Goal: Task Accomplishment & Management: Manage account settings

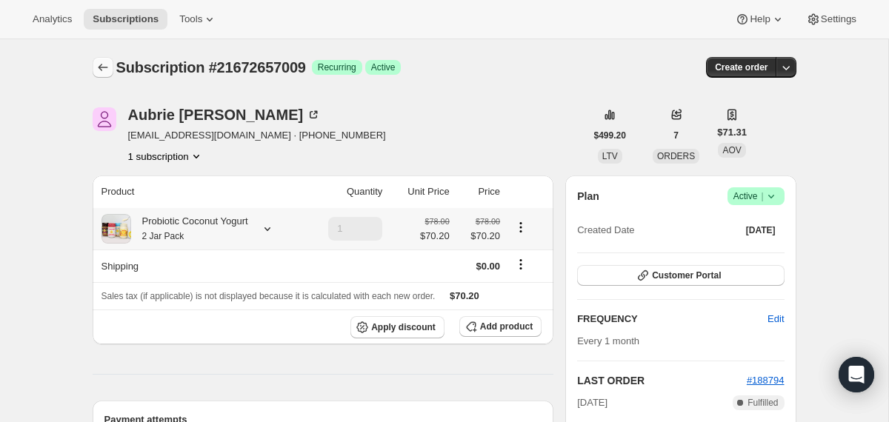
click at [104, 64] on icon "Subscriptions" at bounding box center [103, 67] width 15 height 15
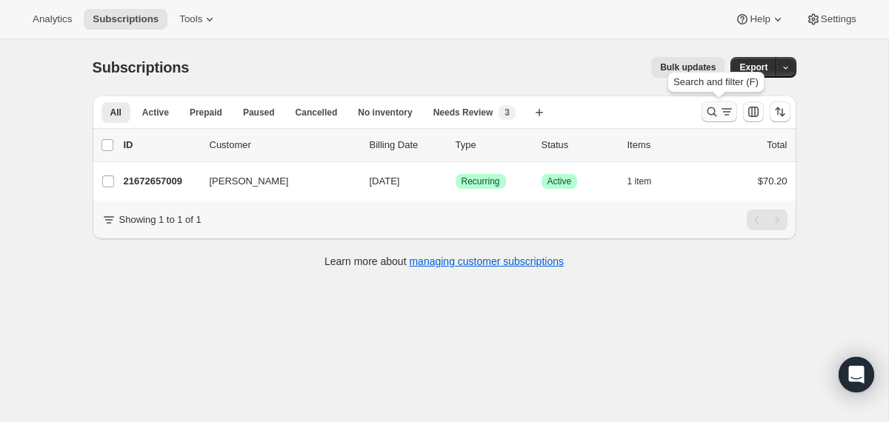
click at [706, 110] on icon "Search and filter results" at bounding box center [711, 111] width 15 height 15
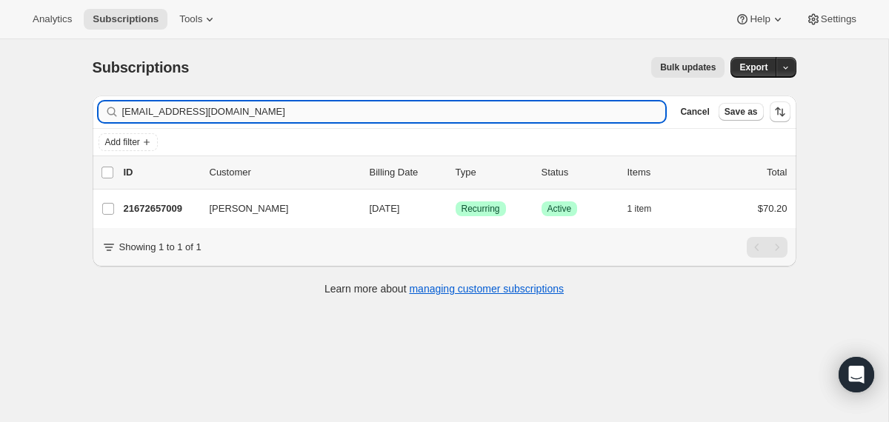
click at [569, 113] on input "[EMAIL_ADDRESS][DOMAIN_NAME]" at bounding box center [394, 111] width 544 height 21
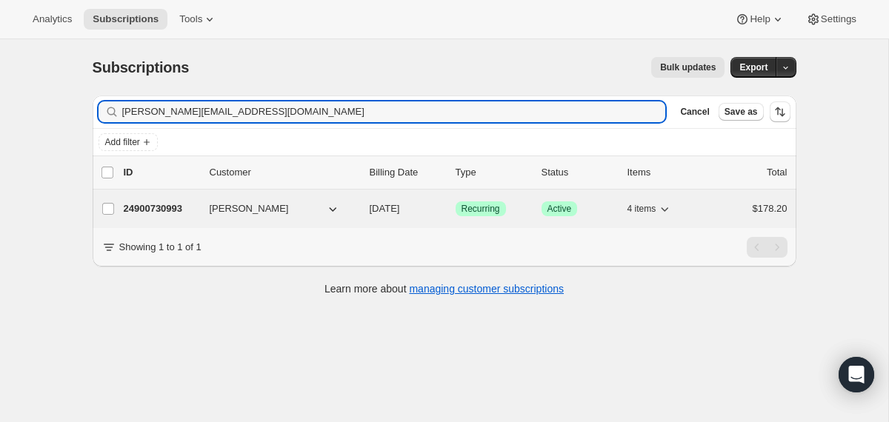
type input "[PERSON_NAME][EMAIL_ADDRESS][DOMAIN_NAME]"
click at [377, 204] on span "[DATE]" at bounding box center [385, 208] width 30 height 11
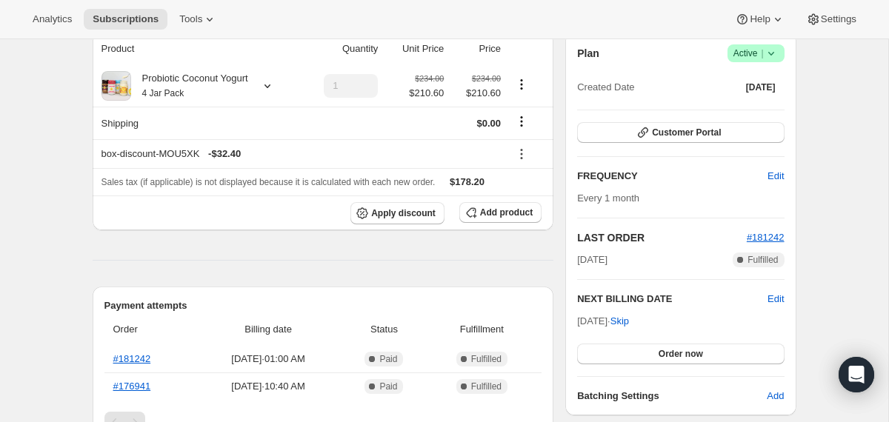
scroll to position [148, 0]
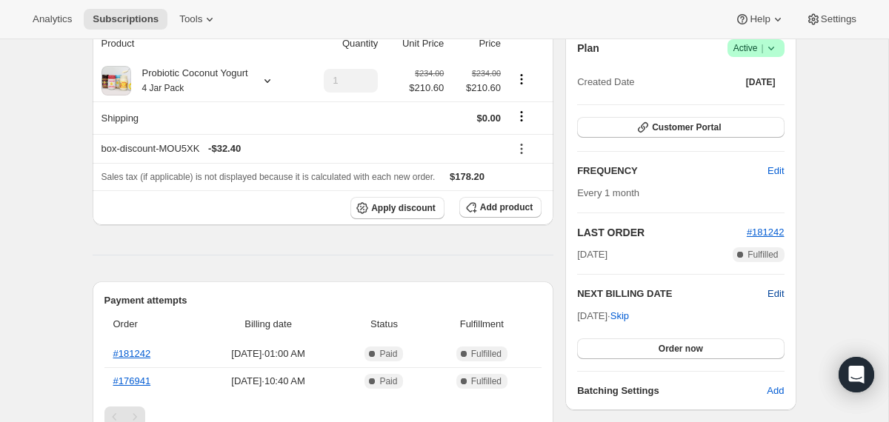
click at [769, 293] on span "Edit" at bounding box center [775, 294] width 16 height 15
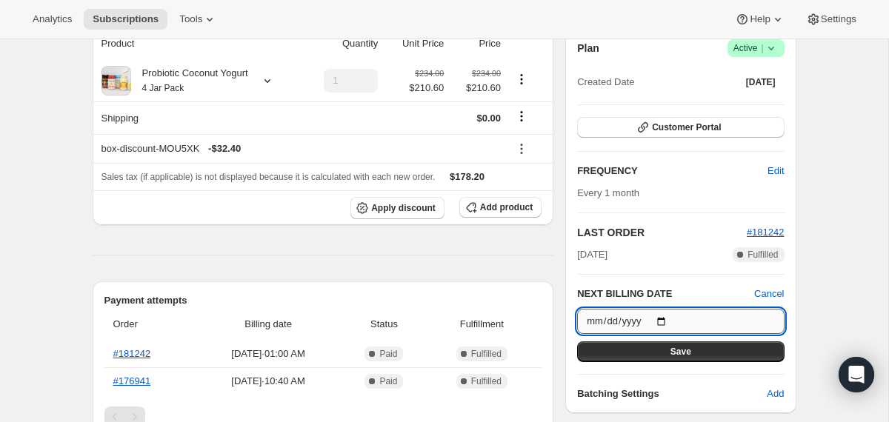
click at [667, 321] on input "[DATE]" at bounding box center [680, 321] width 207 height 25
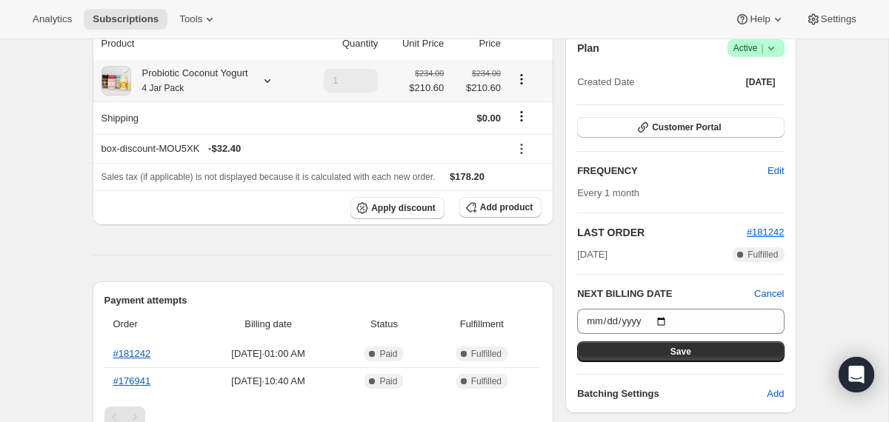
click at [227, 68] on div "Probiotic Coconut Yogurt 4 Jar Pack" at bounding box center [189, 81] width 117 height 30
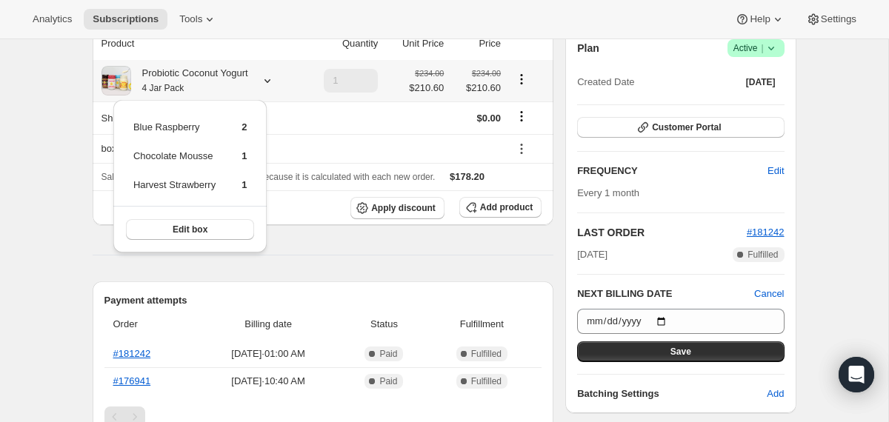
click at [227, 68] on div "Probiotic Coconut Yogurt 4 Jar Pack" at bounding box center [189, 81] width 117 height 30
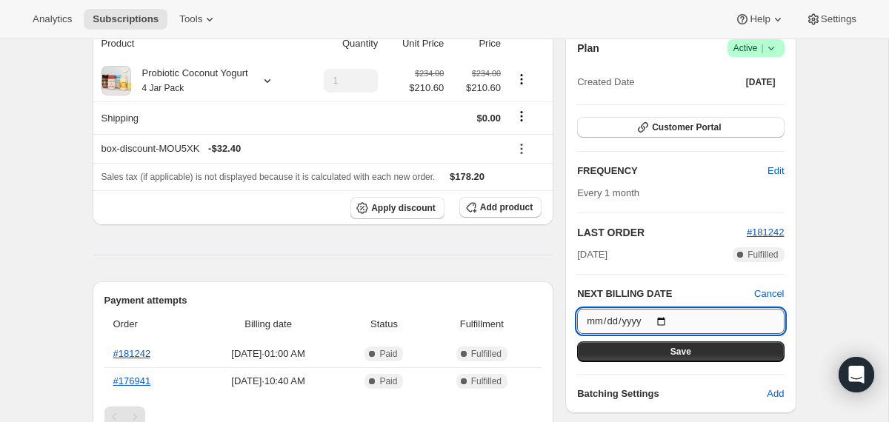
click at [664, 323] on input "[DATE]" at bounding box center [680, 321] width 207 height 25
click at [668, 319] on input "[DATE]" at bounding box center [680, 321] width 207 height 25
type input "[DATE]"
click at [668, 321] on input "[DATE]" at bounding box center [680, 321] width 207 height 25
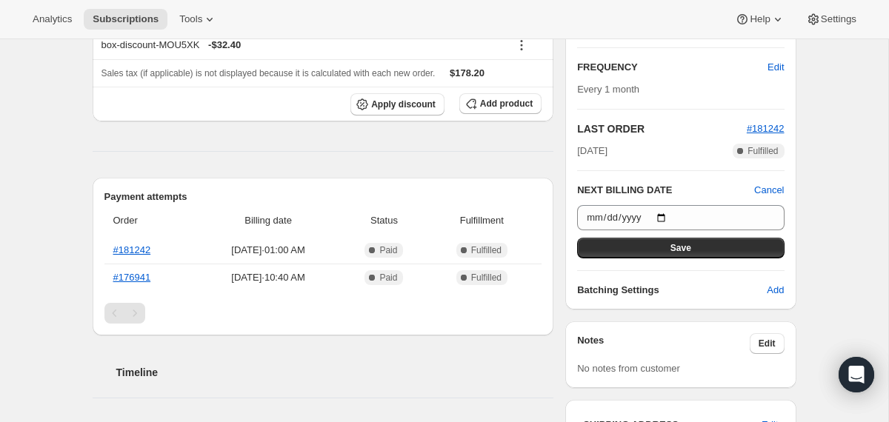
scroll to position [256, 0]
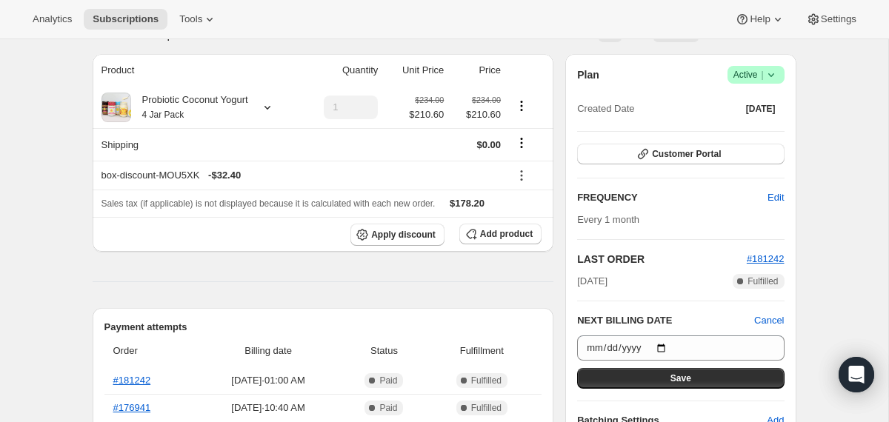
scroll to position [121, 0]
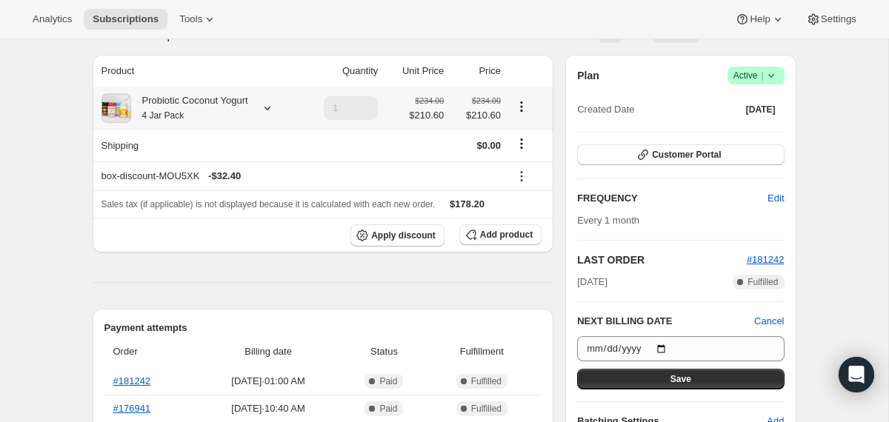
click at [205, 106] on div "Probiotic Coconut Yogurt 4 Jar Pack" at bounding box center [189, 108] width 117 height 30
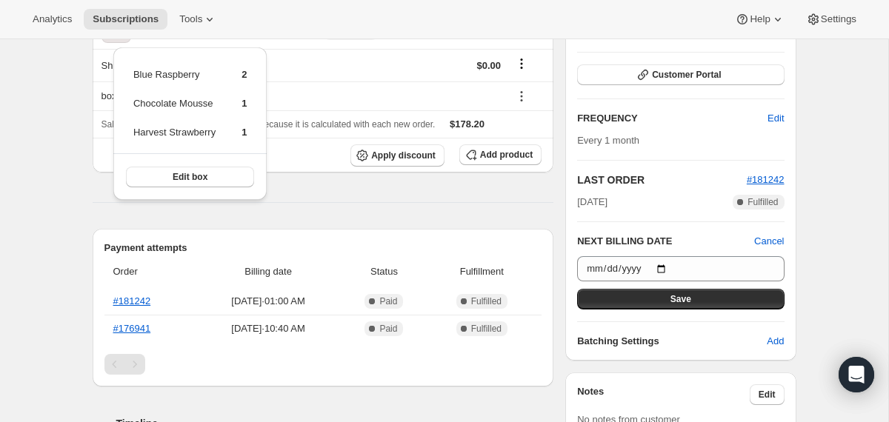
scroll to position [206, 0]
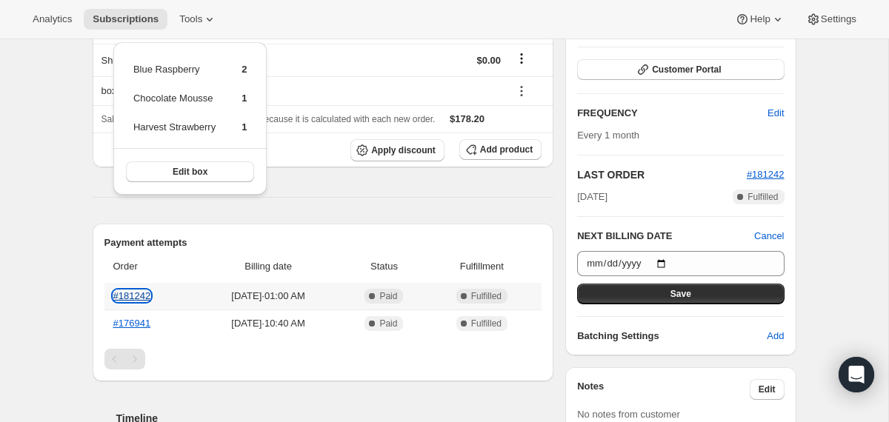
click at [126, 298] on link "#181242" at bounding box center [132, 295] width 38 height 11
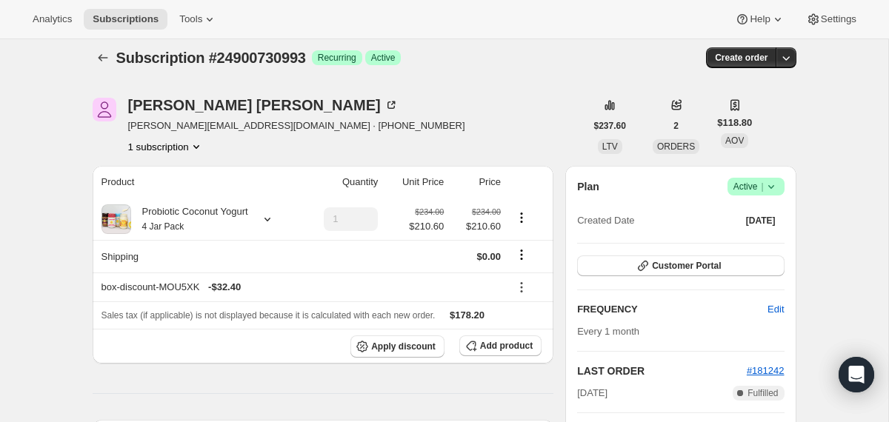
scroll to position [9, 0]
click at [271, 219] on icon at bounding box center [267, 220] width 15 height 15
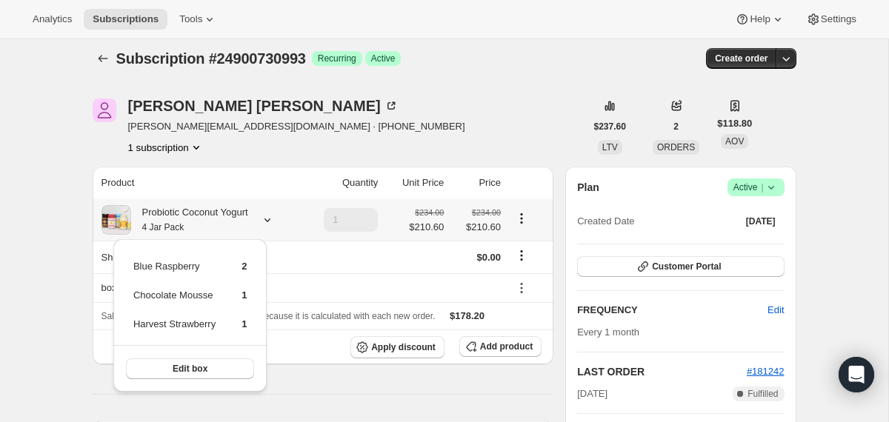
click at [271, 219] on icon at bounding box center [267, 220] width 15 height 15
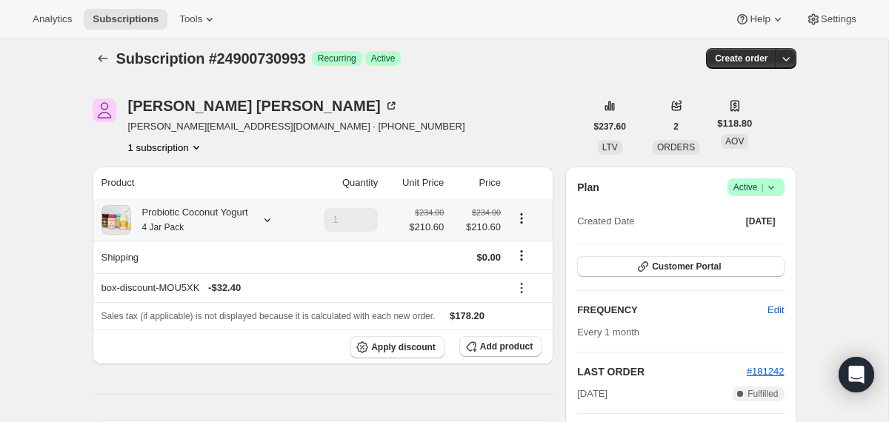
click at [193, 216] on div "Probiotic Coconut Yogurt 4 Jar Pack" at bounding box center [189, 220] width 117 height 30
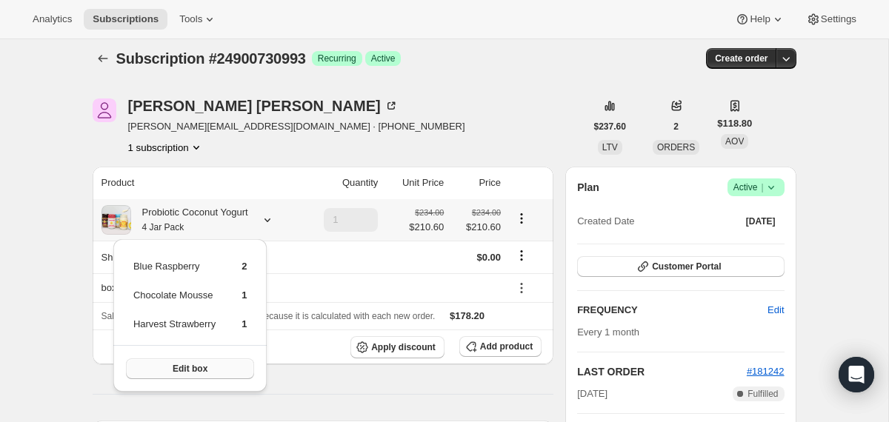
click at [187, 372] on span "Edit box" at bounding box center [190, 369] width 35 height 12
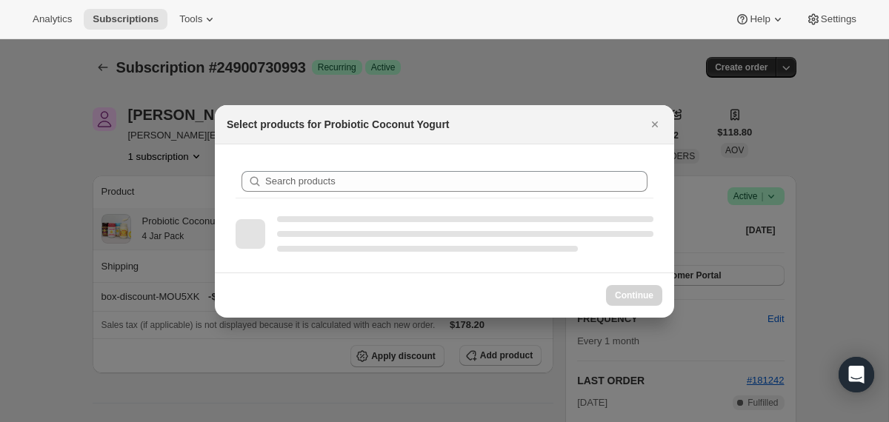
scroll to position [0, 0]
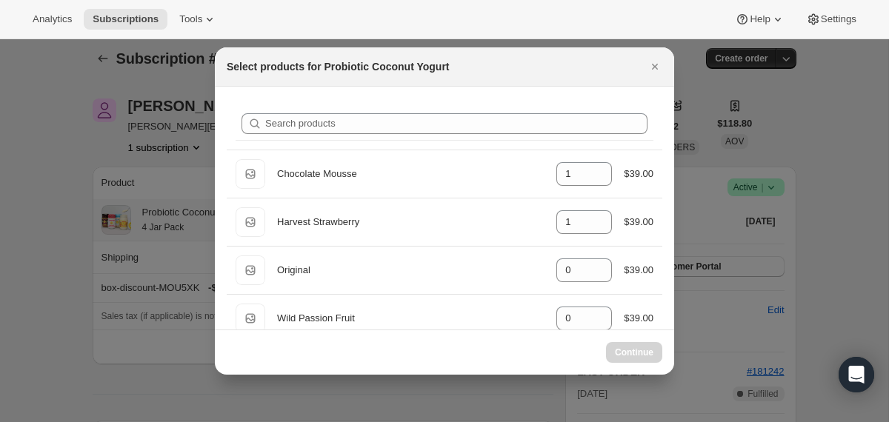
select select "gid://shopify/ProductVariant/40210939641969"
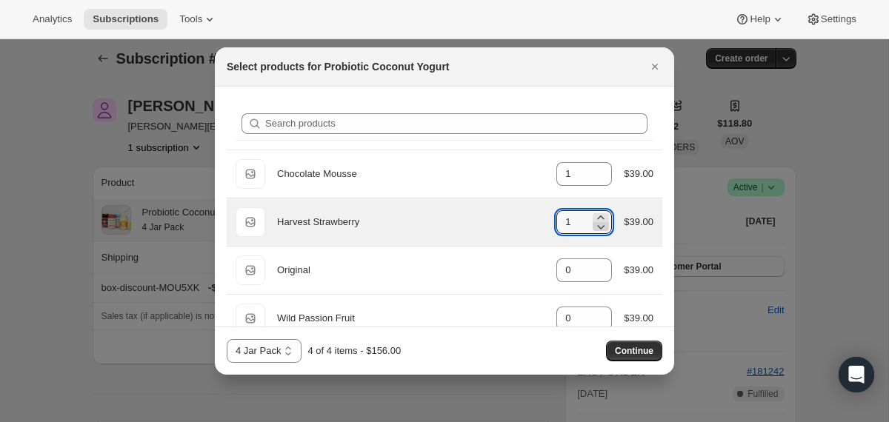
click at [598, 230] on icon ":r32f:" at bounding box center [600, 226] width 15 height 15
type input "0"
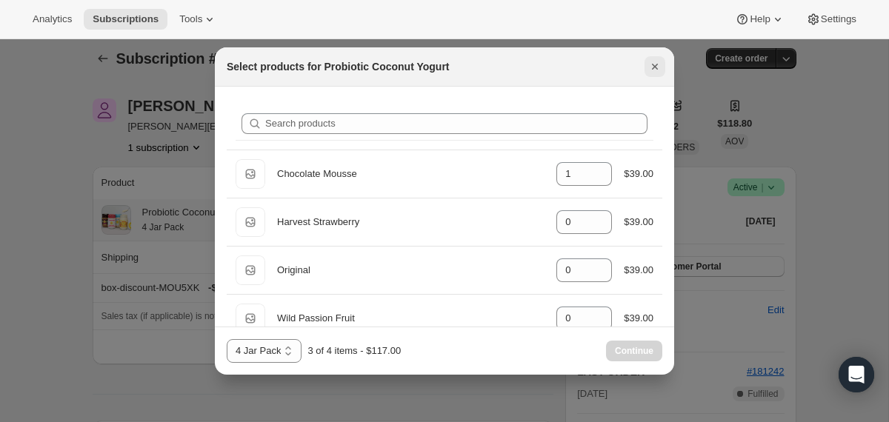
click at [655, 68] on icon "Close" at bounding box center [655, 67] width 6 height 6
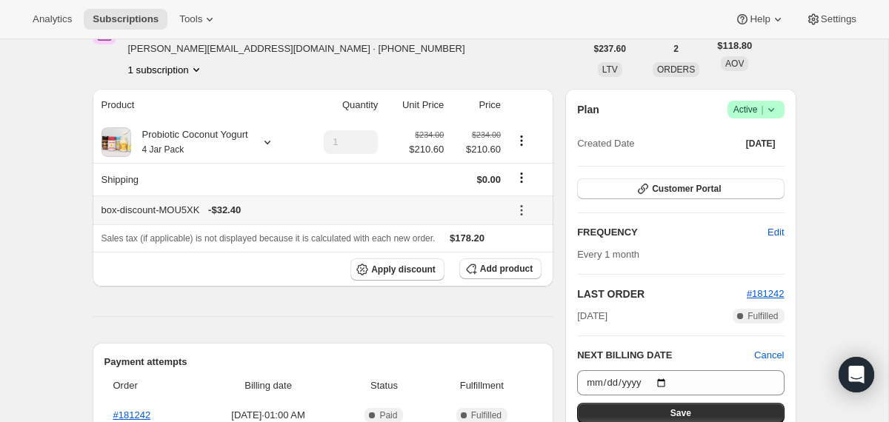
scroll to position [96, 0]
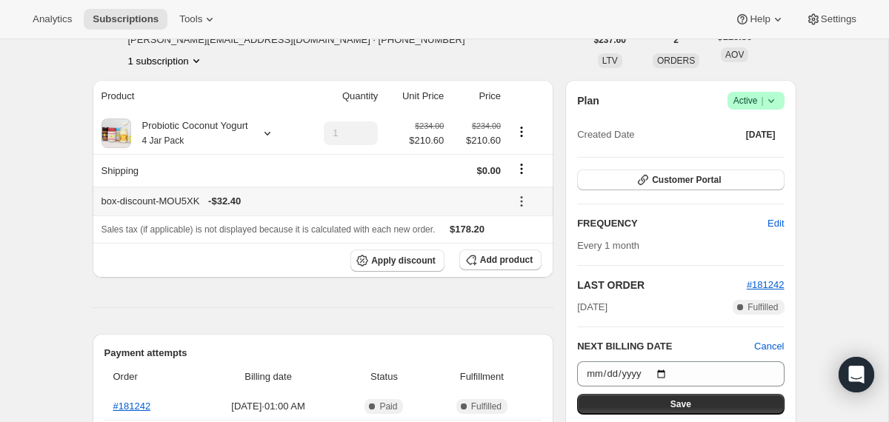
click at [524, 202] on icon at bounding box center [521, 201] width 15 height 15
click at [534, 258] on span "Remove" at bounding box center [528, 255] width 36 height 11
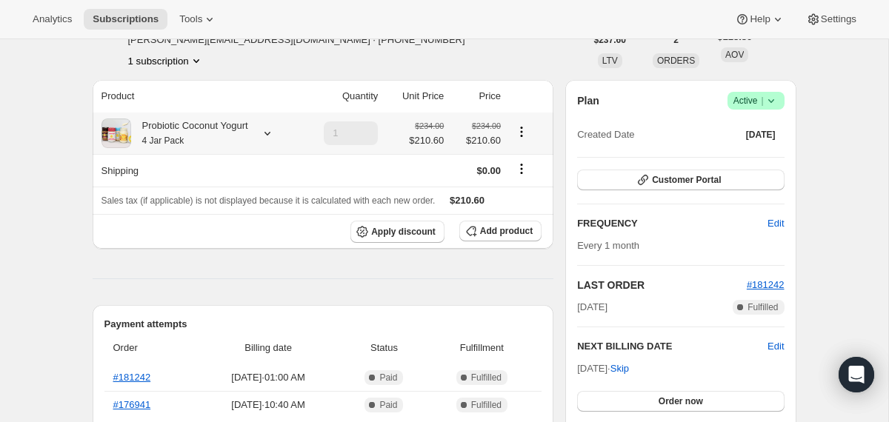
click at [271, 135] on icon at bounding box center [267, 133] width 15 height 15
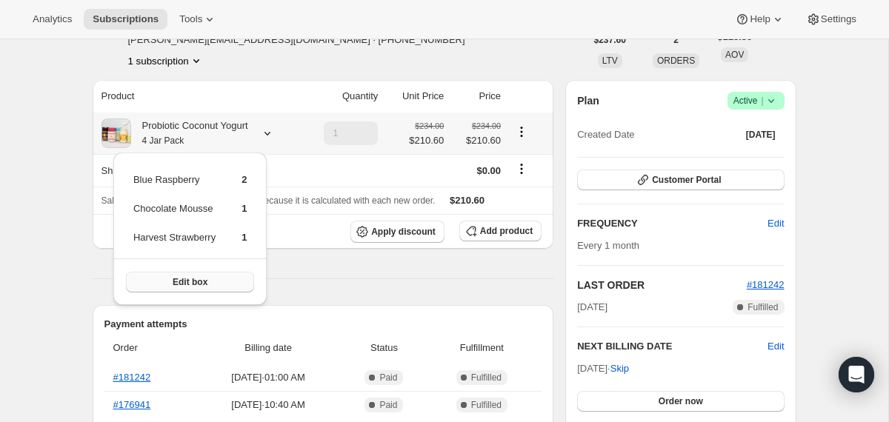
click at [232, 282] on button "Edit box" at bounding box center [190, 282] width 128 height 21
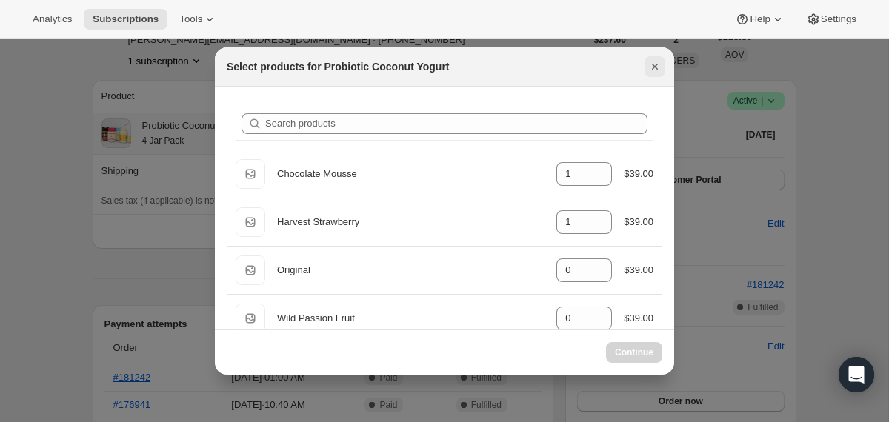
click at [652, 67] on icon "Close" at bounding box center [655, 67] width 6 height 6
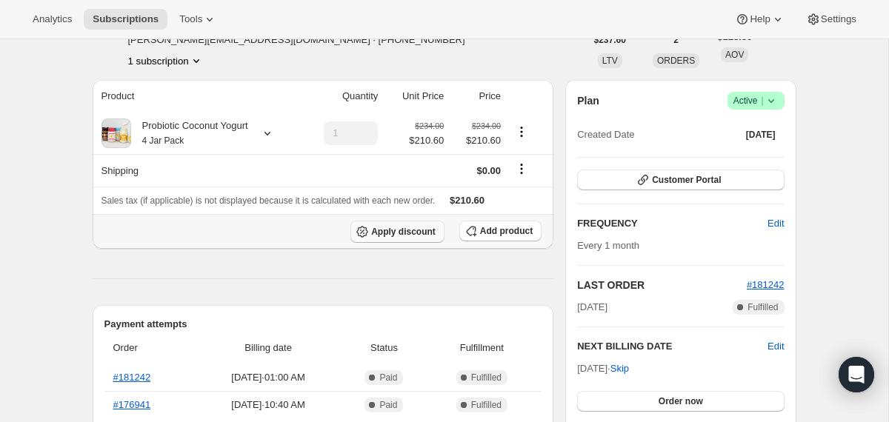
click at [398, 230] on span "Apply discount" at bounding box center [403, 232] width 64 height 12
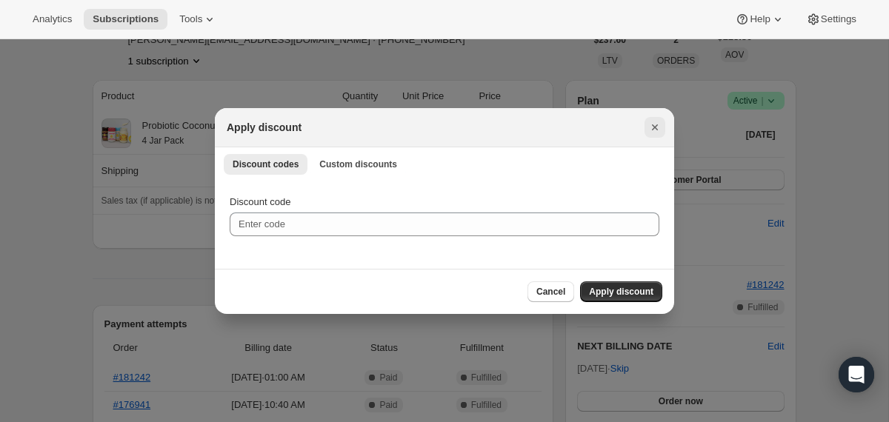
click at [654, 127] on icon "Close" at bounding box center [655, 127] width 6 height 6
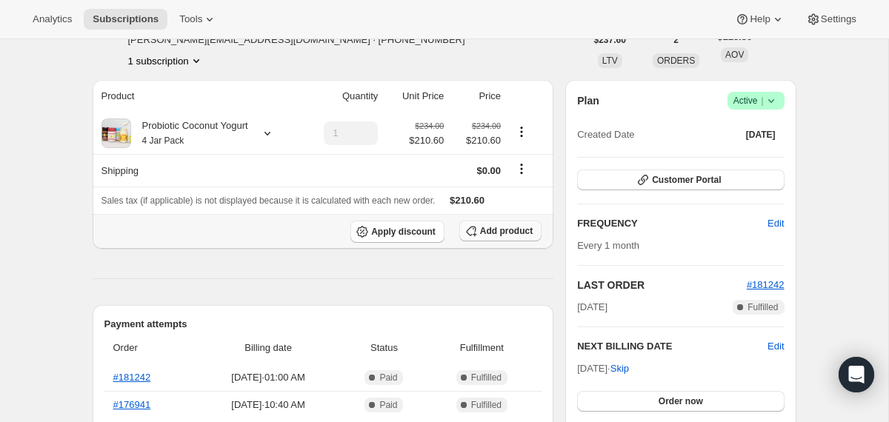
click at [508, 230] on span "Add product" at bounding box center [506, 231] width 53 height 12
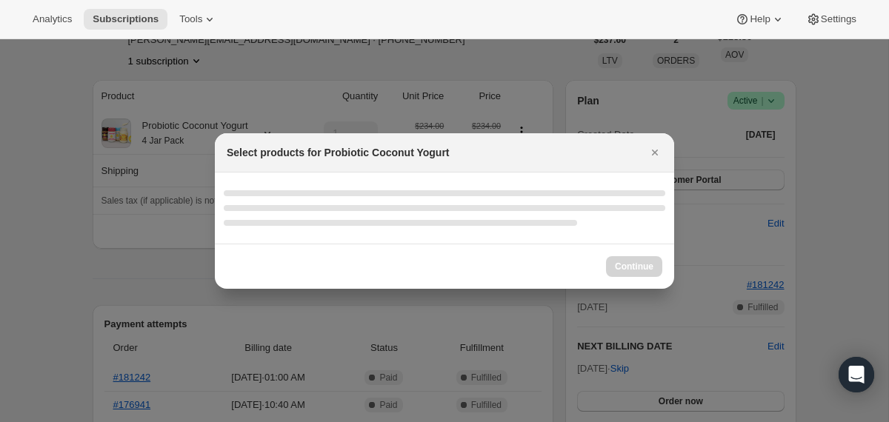
scroll to position [0, 0]
select select "gid://shopify/ProductVariant/40210939641969"
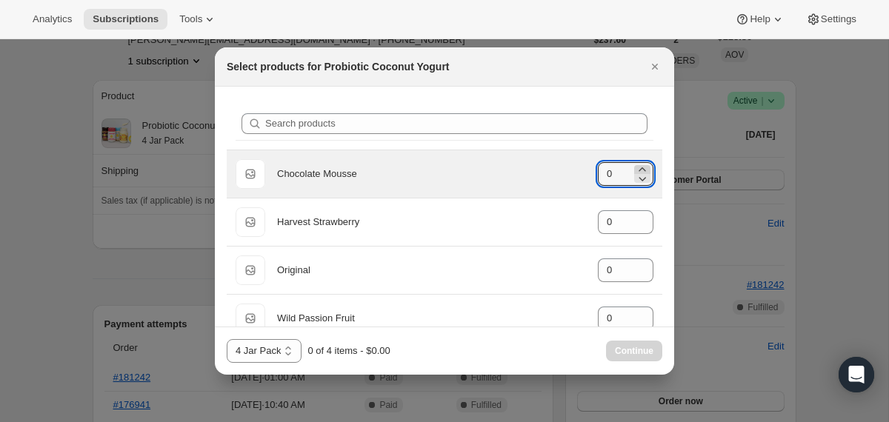
click at [646, 166] on icon ":r383:" at bounding box center [642, 169] width 15 height 15
type input "1"
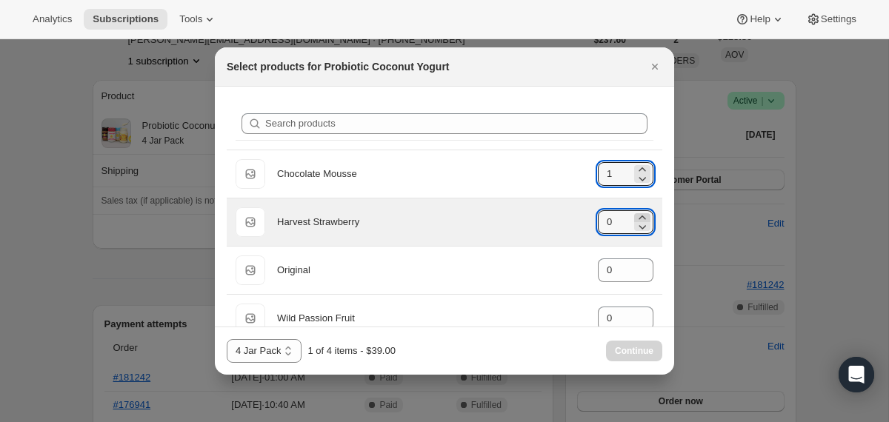
click at [639, 216] on icon ":r383:" at bounding box center [642, 217] width 15 height 15
type input "1"
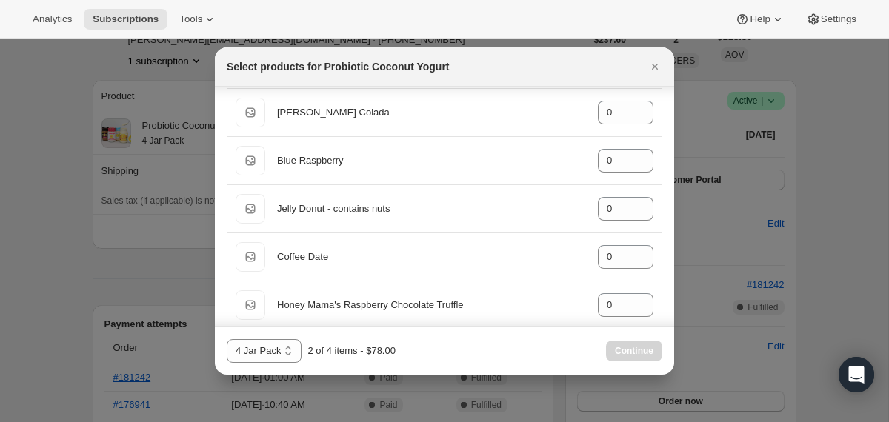
scroll to position [641, 0]
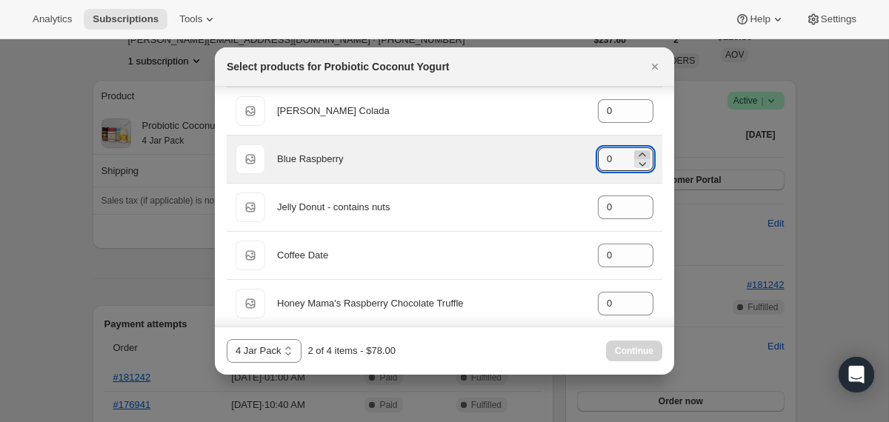
click at [641, 149] on icon ":r383:" at bounding box center [642, 154] width 15 height 15
type input "2"
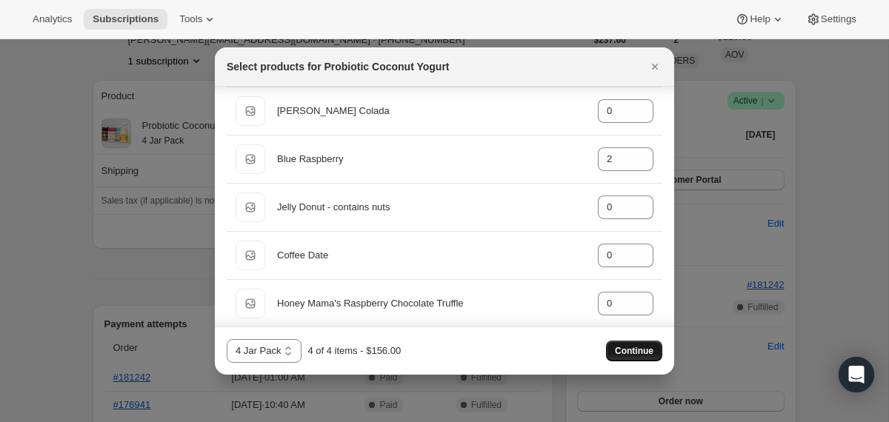
click at [638, 358] on button "Continue" at bounding box center [634, 351] width 56 height 21
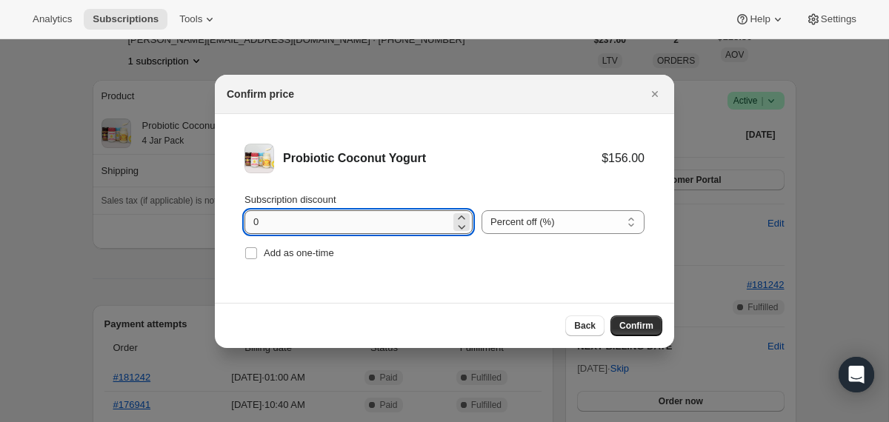
click at [253, 224] on input "0" at bounding box center [347, 222] width 206 height 24
type input "10"
click at [635, 331] on button "Confirm" at bounding box center [636, 325] width 52 height 21
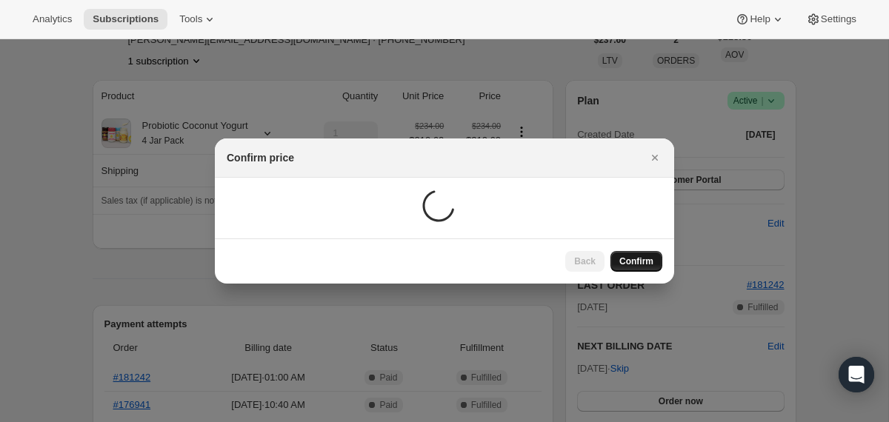
scroll to position [96, 0]
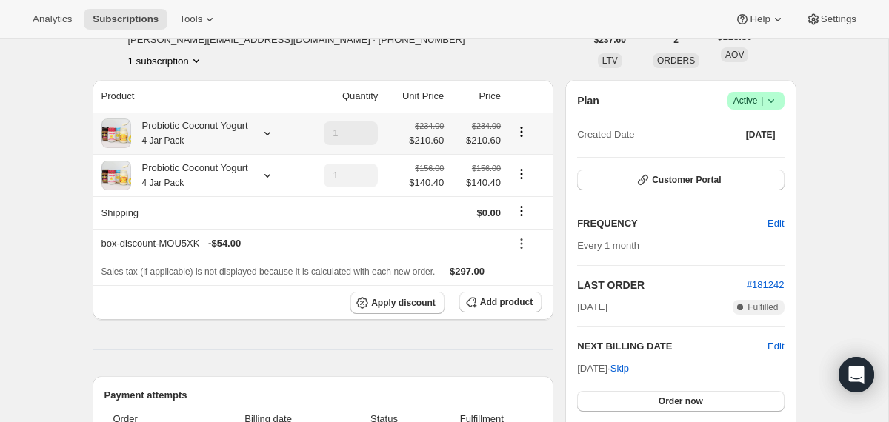
click at [523, 132] on icon "Product actions" at bounding box center [522, 131] width 2 height 2
click at [519, 190] on span "Remove" at bounding box center [523, 185] width 36 height 11
type input "0"
click at [218, 131] on div "Probiotic Coconut Yogurt 4 Jar Pack" at bounding box center [189, 133] width 117 height 30
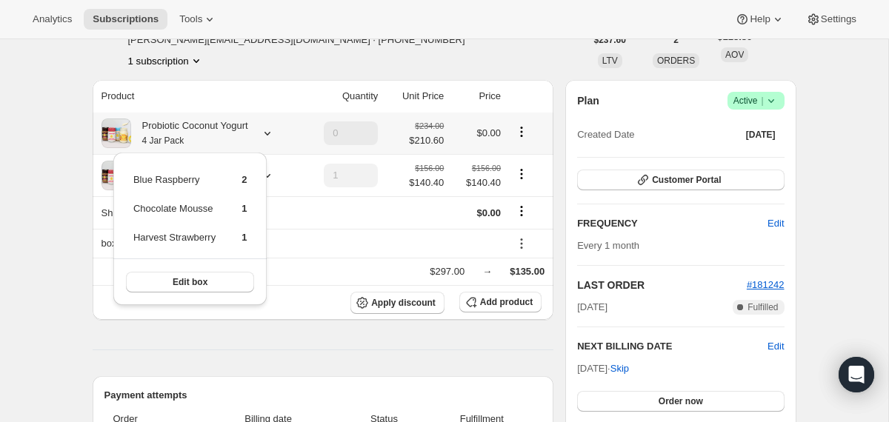
click at [218, 131] on div "Probiotic Coconut Yogurt 4 Jar Pack" at bounding box center [189, 133] width 117 height 30
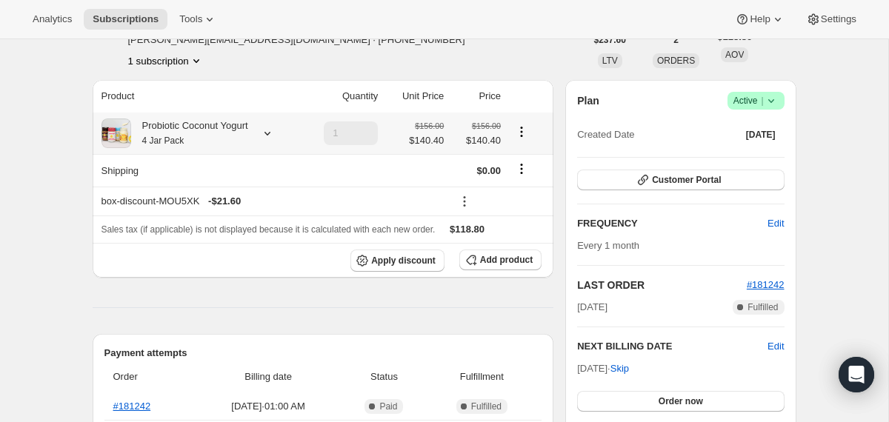
click at [233, 131] on div "Probiotic Coconut Yogurt 4 Jar Pack" at bounding box center [189, 133] width 117 height 30
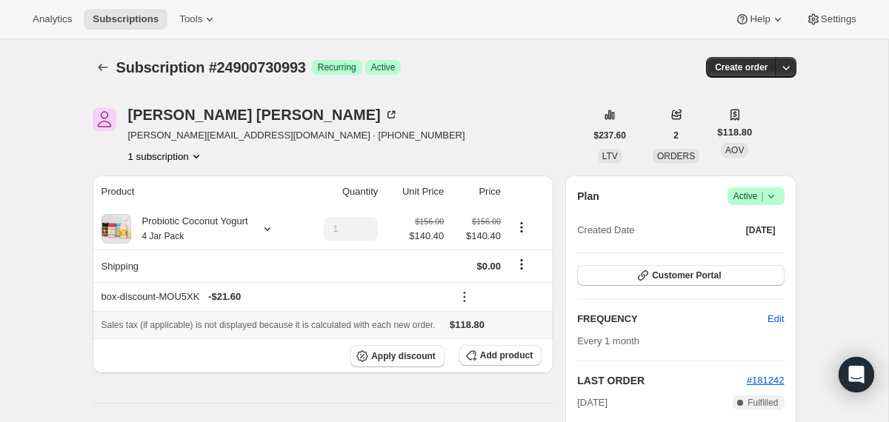
scroll to position [146, 0]
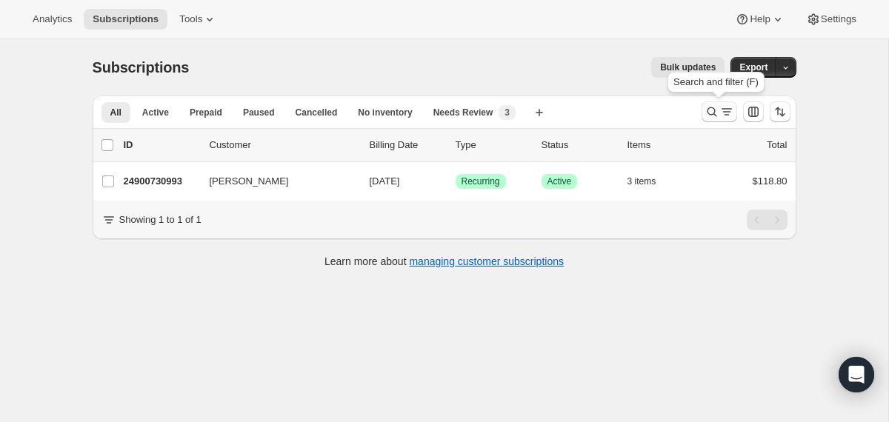
click at [711, 110] on icon "Search and filter results" at bounding box center [711, 111] width 15 height 15
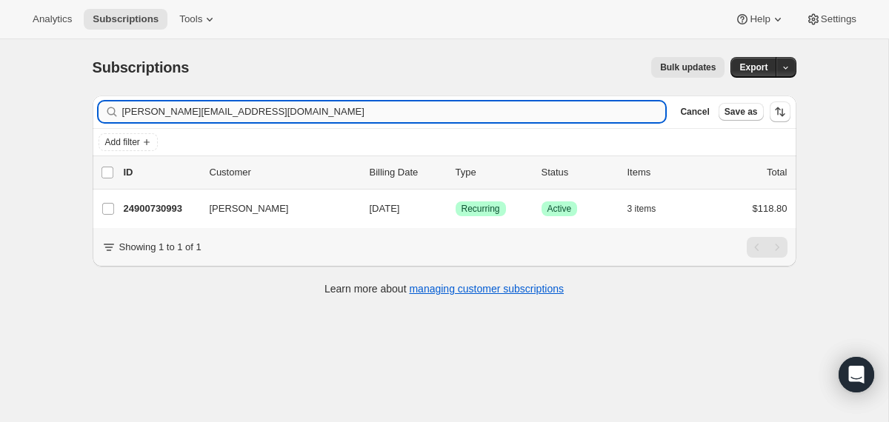
click at [409, 107] on input "[PERSON_NAME][EMAIL_ADDRESS][DOMAIN_NAME]" at bounding box center [394, 111] width 544 height 21
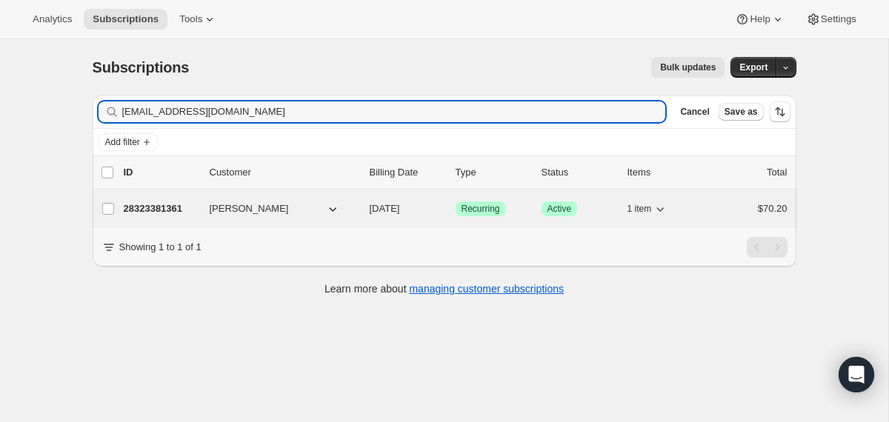
type input "[EMAIL_ADDRESS][DOMAIN_NAME]"
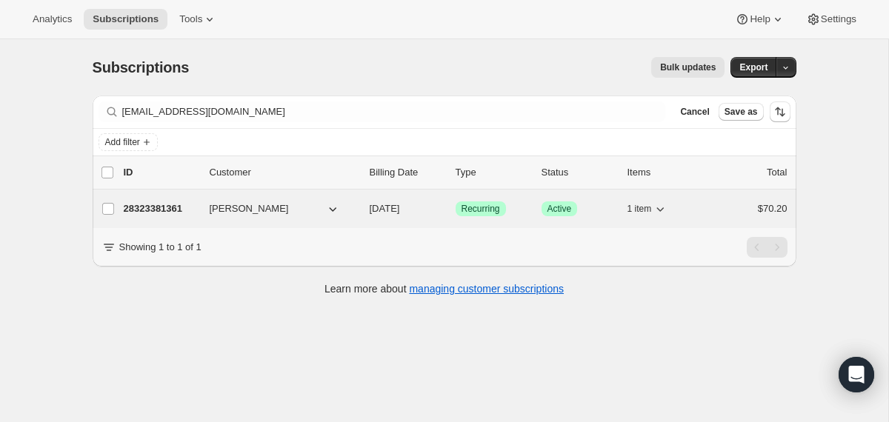
click at [370, 209] on span "[DATE]" at bounding box center [385, 208] width 30 height 11
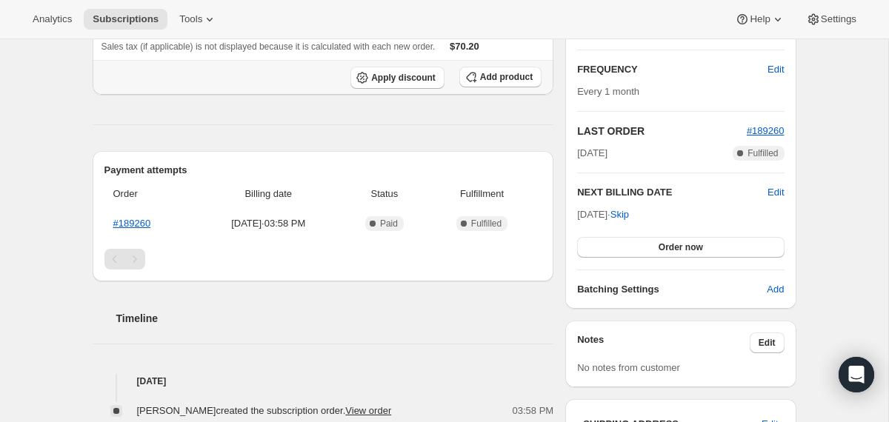
scroll to position [12, 0]
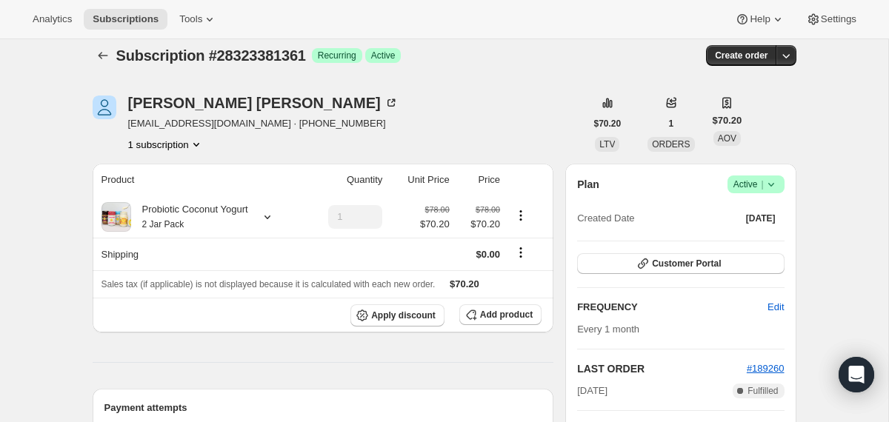
click at [770, 183] on icon at bounding box center [771, 184] width 15 height 15
click at [729, 239] on span "Cancel subscription" at bounding box center [750, 238] width 84 height 11
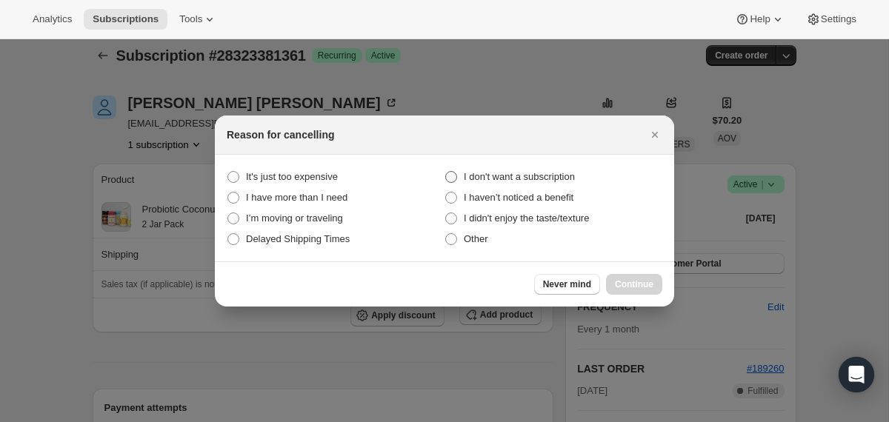
click at [516, 176] on span "I don't want a subscription" at bounding box center [519, 176] width 111 height 11
click at [446, 172] on subscription "I don't want a subscription" at bounding box center [445, 171] width 1 height 1
radio subscription "true"
click at [615, 284] on span "Continue" at bounding box center [634, 284] width 39 height 12
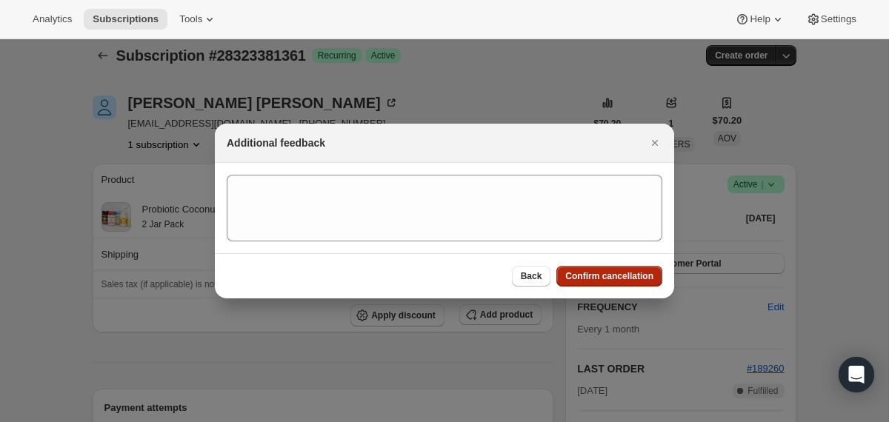
click at [612, 279] on span "Confirm cancellation" at bounding box center [609, 276] width 88 height 12
